Goal: Task Accomplishment & Management: Complete application form

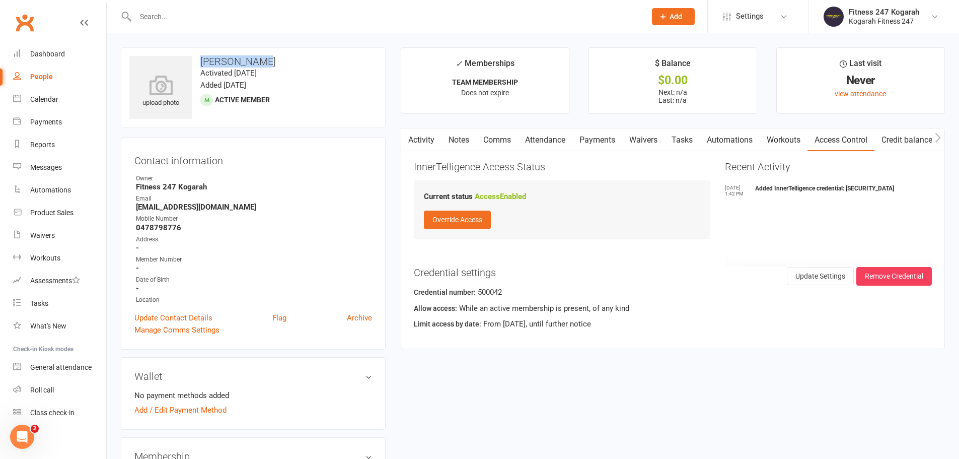
click at [666, 16] on icon at bounding box center [662, 16] width 9 height 9
click at [653, 68] on link "Member" at bounding box center [663, 68] width 90 height 23
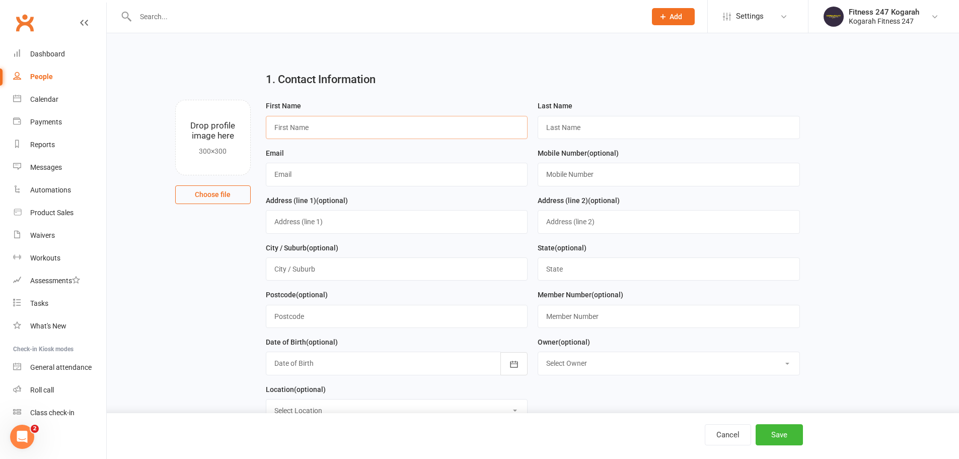
click at [349, 136] on input "text" at bounding box center [397, 127] width 262 height 23
paste input "[PERSON_NAME]"
drag, startPoint x: 287, startPoint y: 126, endPoint x: 323, endPoint y: 127, distance: 35.3
click at [323, 127] on input "[PERSON_NAME]" at bounding box center [397, 127] width 262 height 23
type input "[PERSON_NAME]"
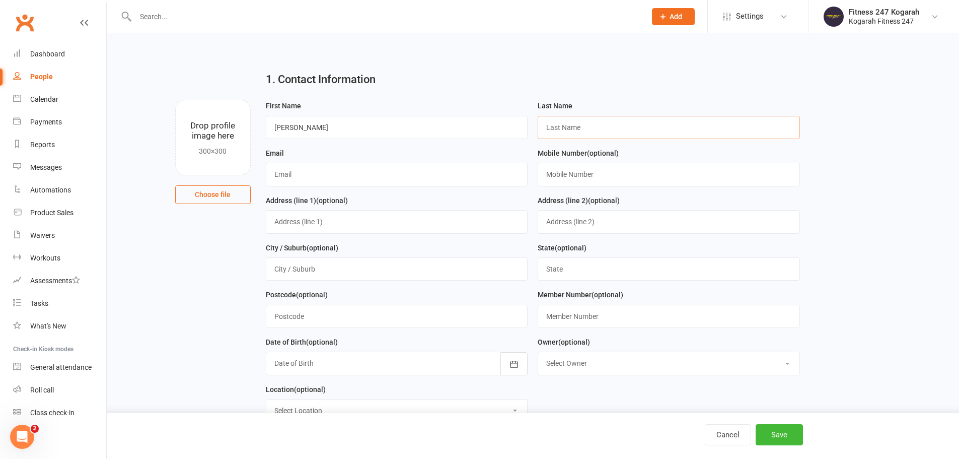
click at [602, 128] on input "text" at bounding box center [669, 127] width 262 height 23
paste input "Tang"
type input "Tang"
click at [341, 177] on input "text" at bounding box center [397, 174] width 262 height 23
paste input "[EMAIL_ADDRESS][DOMAIN_NAME]"
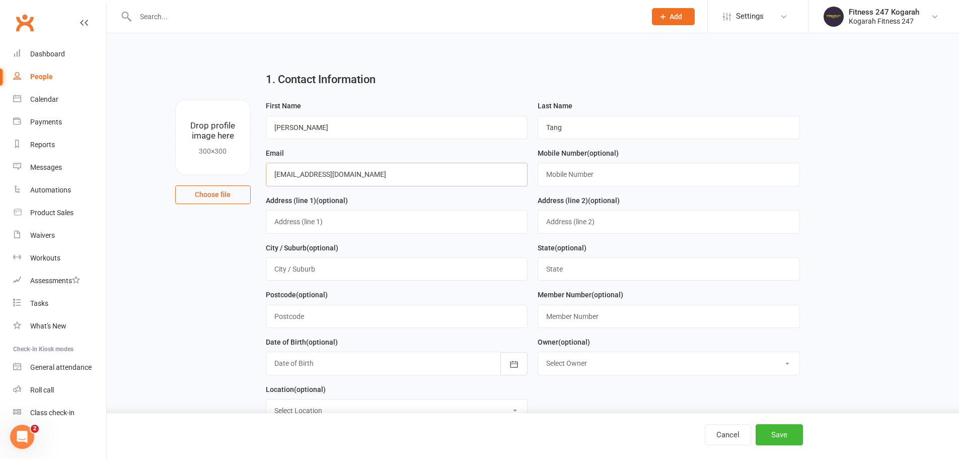
type input "[EMAIL_ADDRESS][DOMAIN_NAME]"
click at [583, 177] on input "text" at bounding box center [669, 174] width 262 height 23
paste input "0461359525"
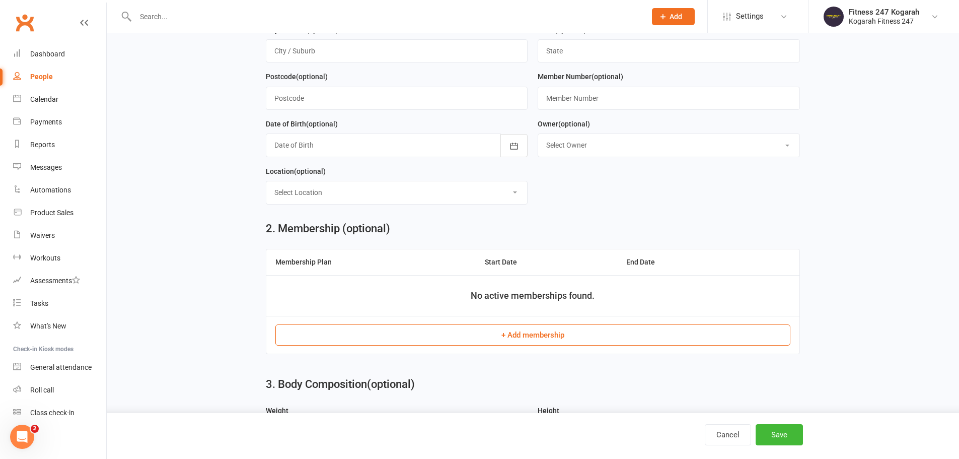
scroll to position [252, 0]
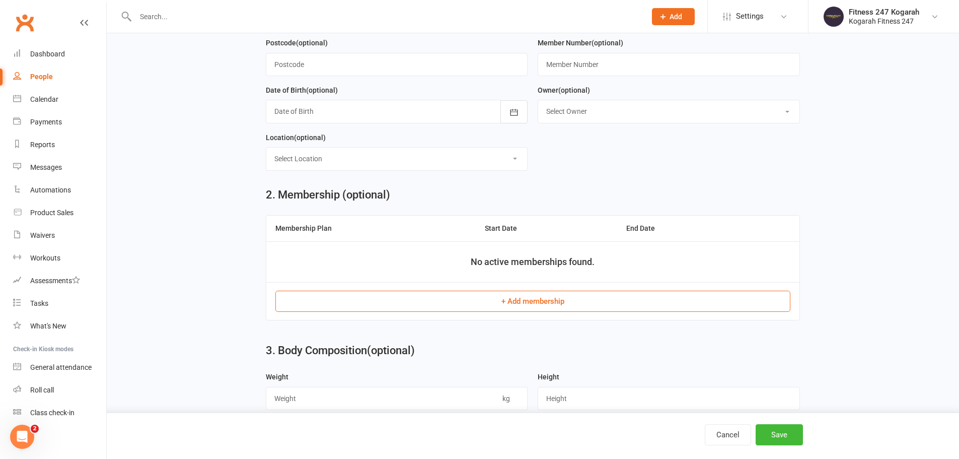
type input "0461359525"
click at [503, 304] on button "+ Add membership" at bounding box center [532, 300] width 515 height 21
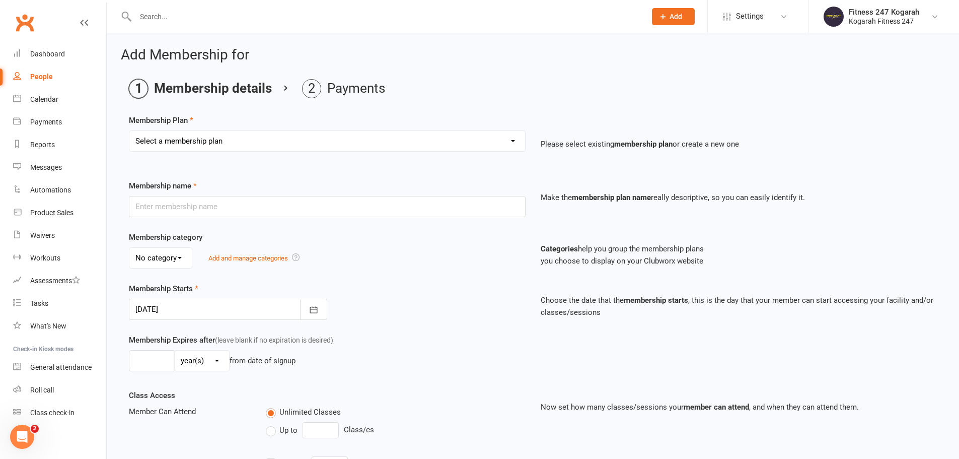
click at [242, 135] on select "Select a membership plan Create new Membership Plan Foundation 19.45 Foundation…" at bounding box center [327, 141] width 396 height 20
select select "18"
click at [129, 131] on select "Select a membership plan Create new Membership Plan Foundation 19.45 Foundation…" at bounding box center [327, 141] width 396 height 20
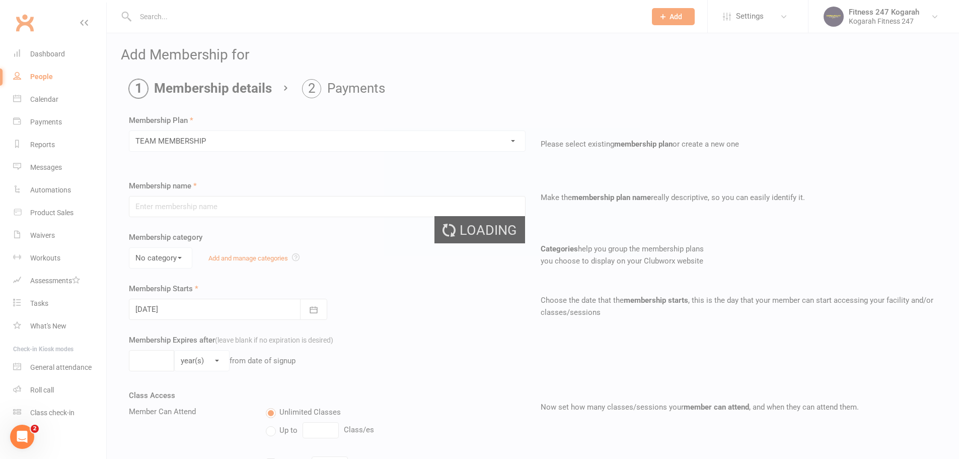
type input "TEAM MEMBERSHIP"
select select "2"
type input "0"
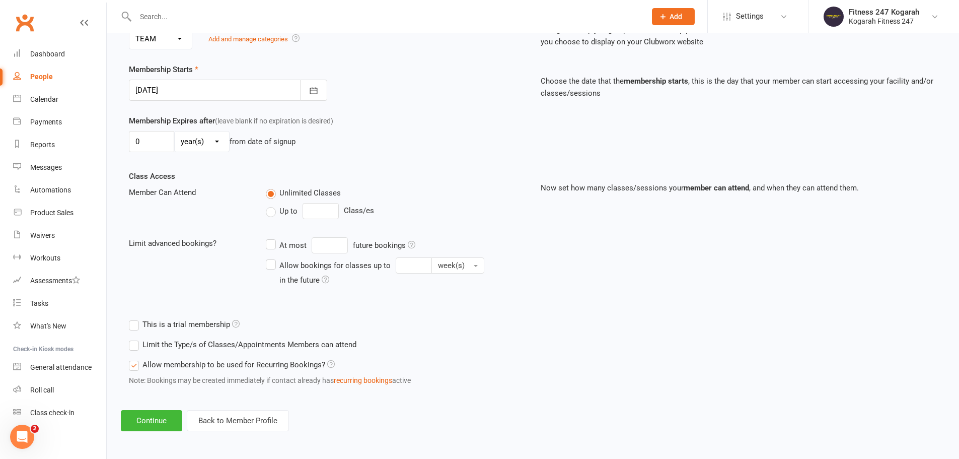
scroll to position [220, 0]
click at [162, 412] on button "Continue" at bounding box center [151, 419] width 61 height 21
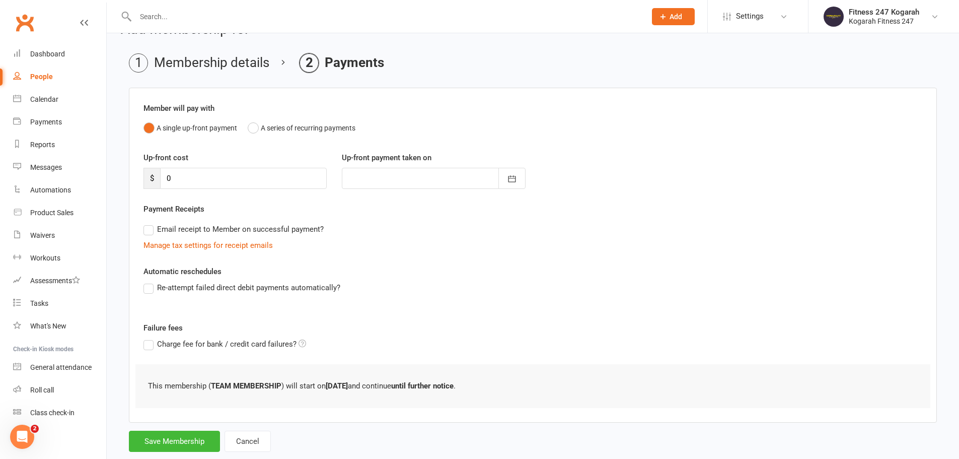
scroll to position [49, 0]
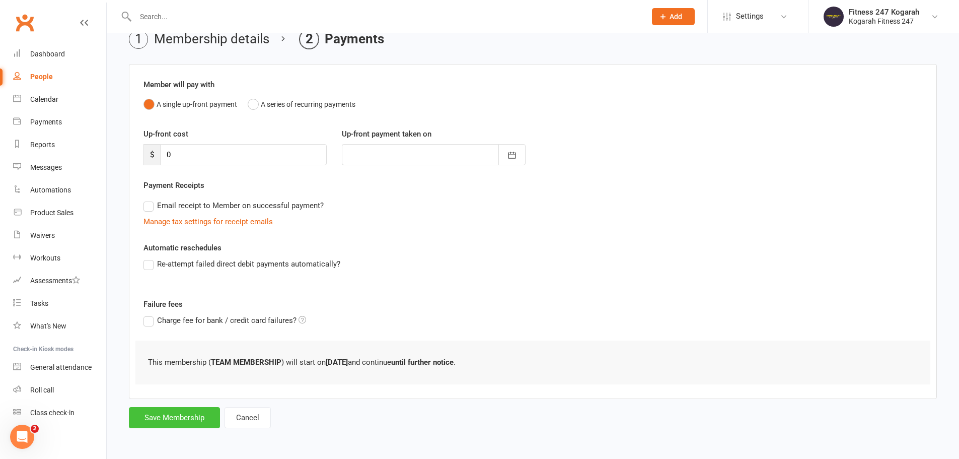
click at [161, 426] on button "Save Membership" at bounding box center [174, 417] width 91 height 21
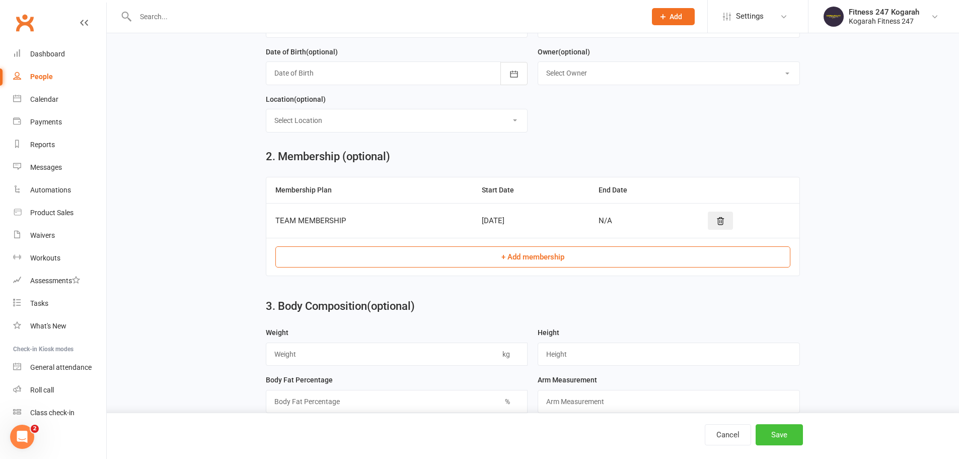
scroll to position [333, 0]
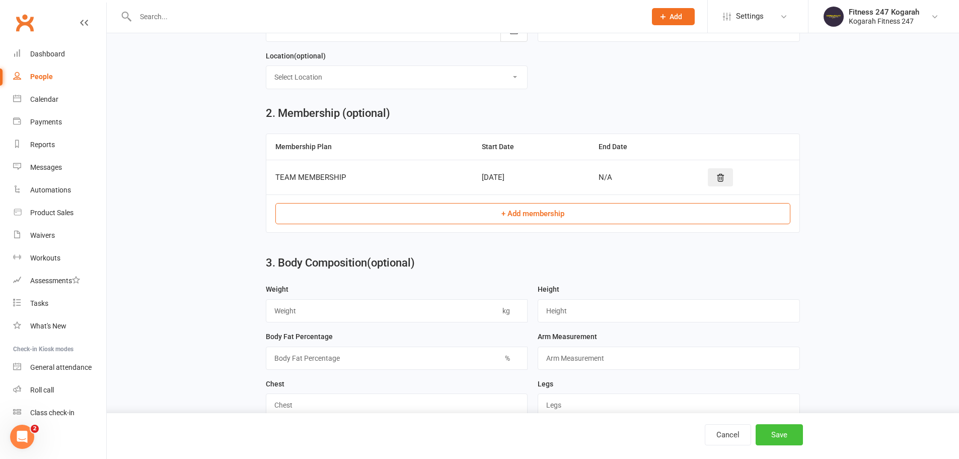
click at [774, 429] on button "Save" at bounding box center [779, 434] width 47 height 21
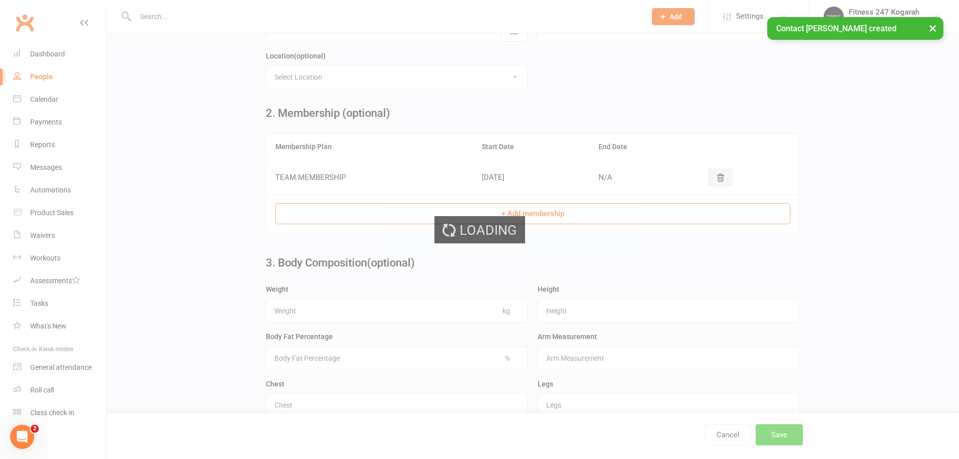
scroll to position [0, 0]
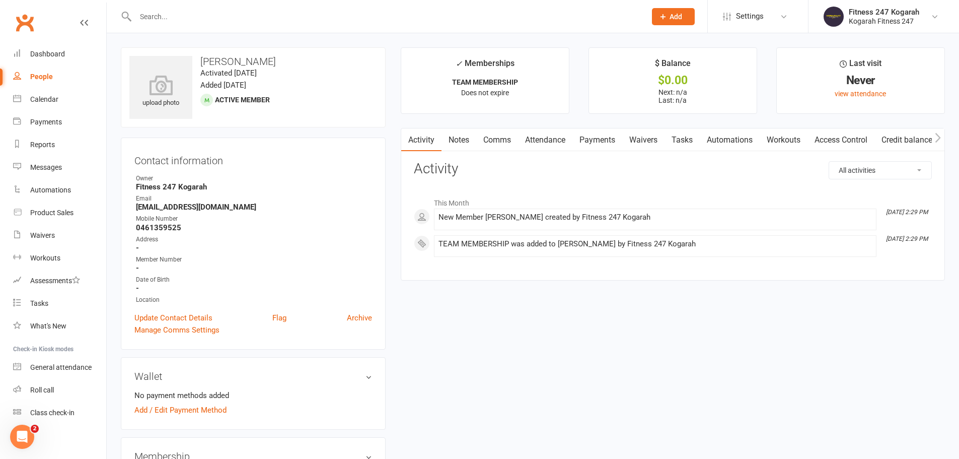
click at [840, 144] on link "Access Control" at bounding box center [840, 139] width 67 height 23
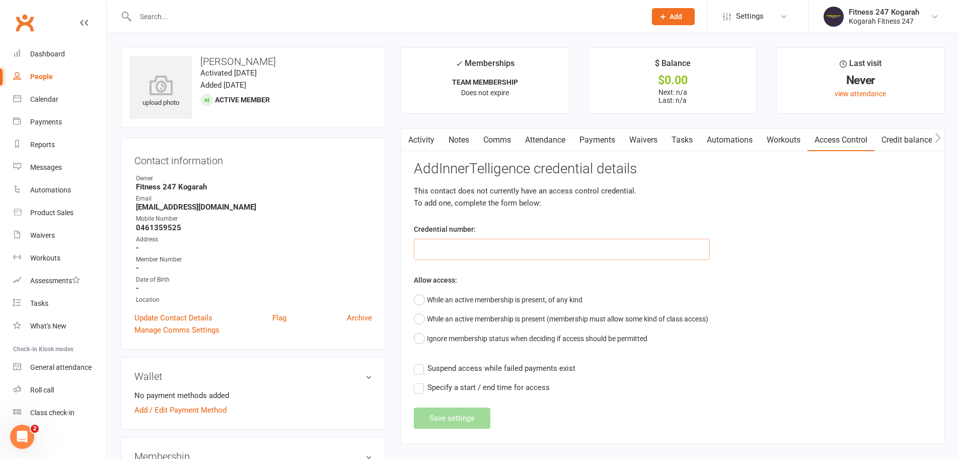
click at [465, 256] on input "text" at bounding box center [562, 249] width 296 height 21
type input "500023"
click at [426, 297] on button "While an active membership is present, of any kind" at bounding box center [498, 299] width 169 height 19
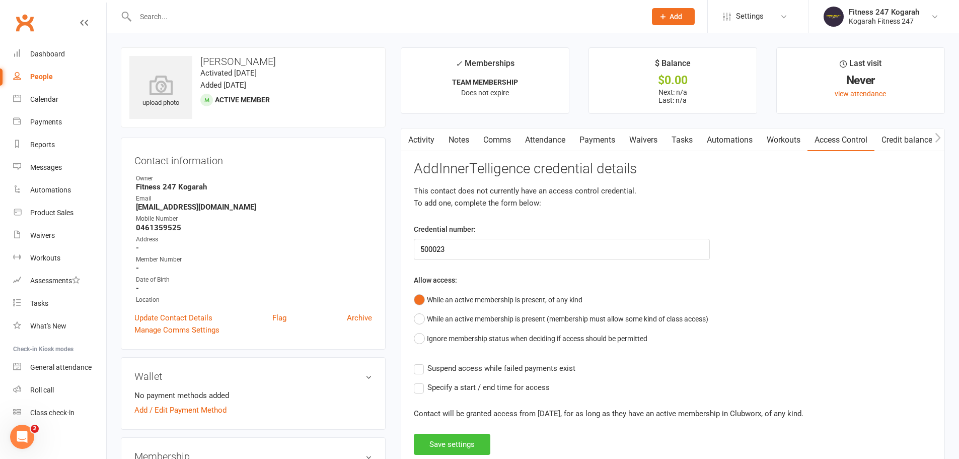
click at [473, 449] on button "Save settings" at bounding box center [452, 443] width 77 height 21
